Goal: Transaction & Acquisition: Purchase product/service

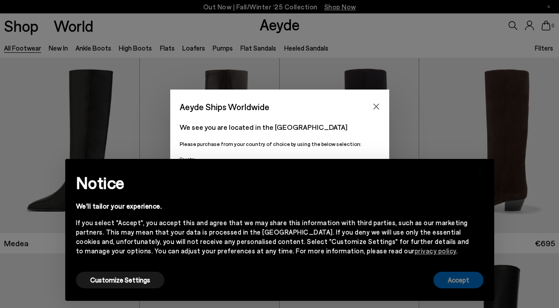
click at [458, 278] on button "Accept" at bounding box center [459, 279] width 50 height 17
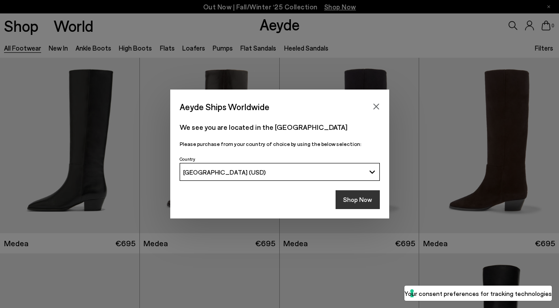
click at [362, 206] on button "Shop Now" at bounding box center [358, 199] width 44 height 19
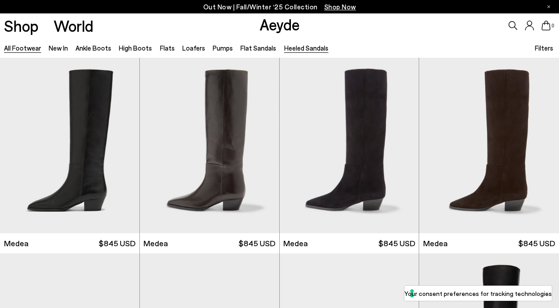
click at [309, 48] on link "Heeled Sandals" at bounding box center [306, 48] width 44 height 8
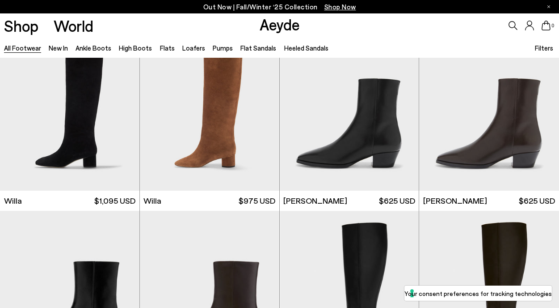
scroll to position [1148, 0]
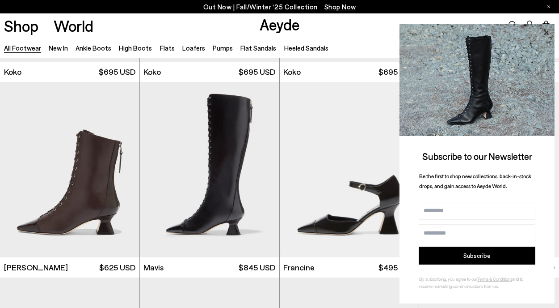
click at [545, 32] on icon at bounding box center [546, 32] width 4 height 4
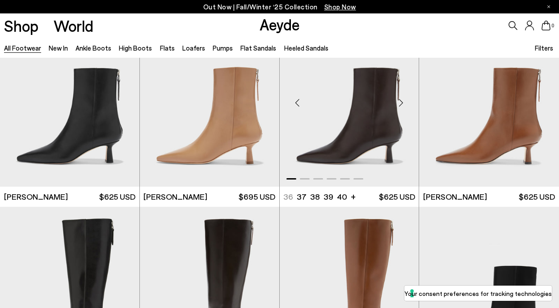
scroll to position [1476, 0]
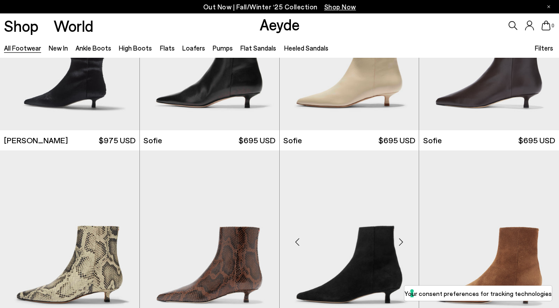
scroll to position [2553, 0]
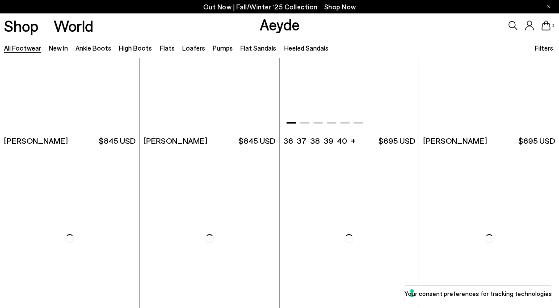
scroll to position [3821, 0]
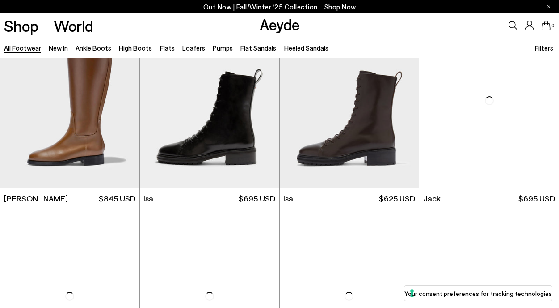
scroll to position [4739, 0]
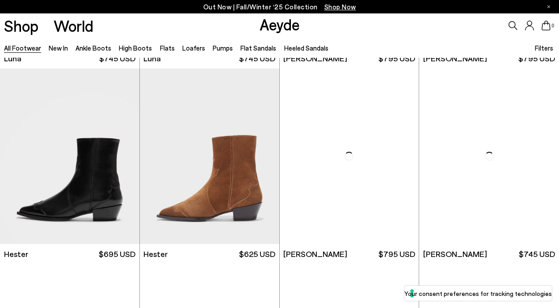
scroll to position [6007, 0]
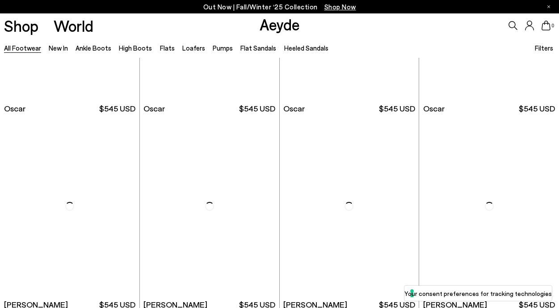
scroll to position [6993, 0]
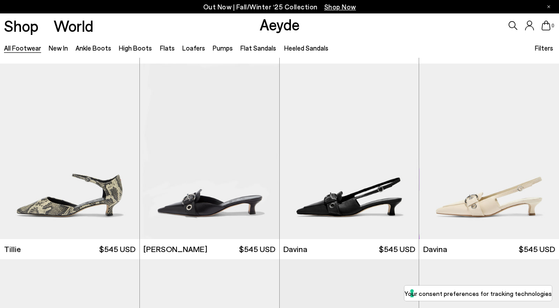
scroll to position [8410, 0]
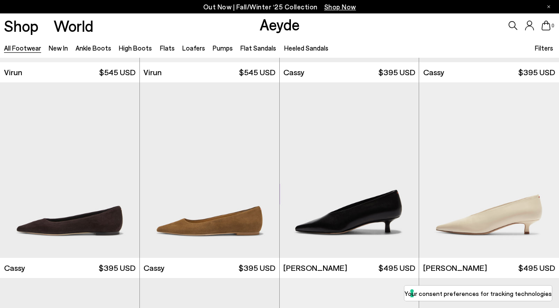
scroll to position [9674, 0]
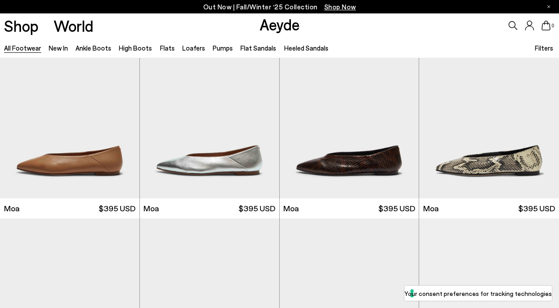
scroll to position [10409, 0]
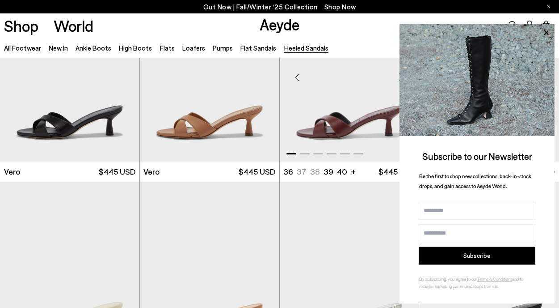
scroll to position [268, 0]
click at [547, 34] on icon at bounding box center [546, 33] width 12 height 12
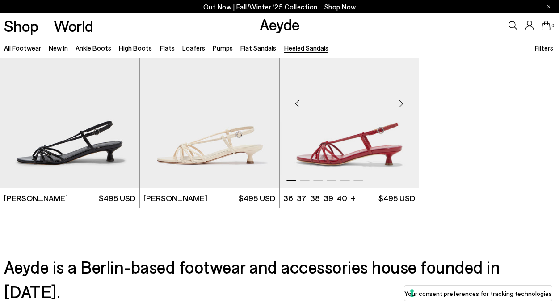
scroll to position [1789, 0]
